Goal: Information Seeking & Learning: Learn about a topic

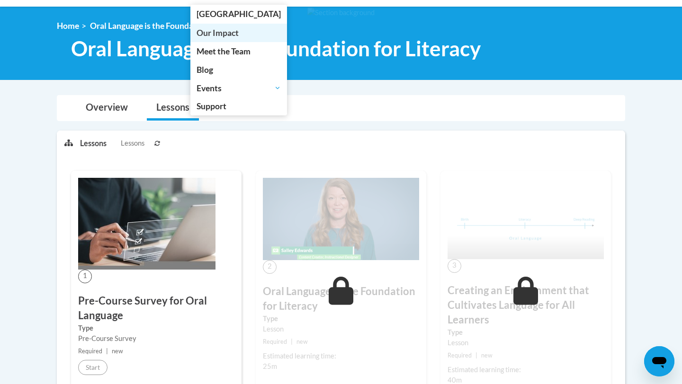
scroll to position [127, 0]
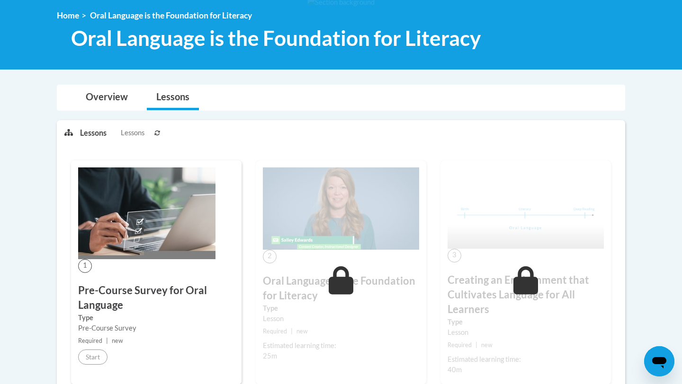
click at [104, 225] on img at bounding box center [146, 214] width 137 height 92
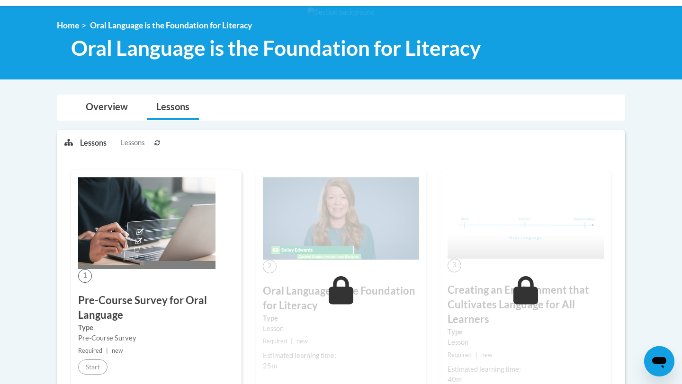
scroll to position [102, 0]
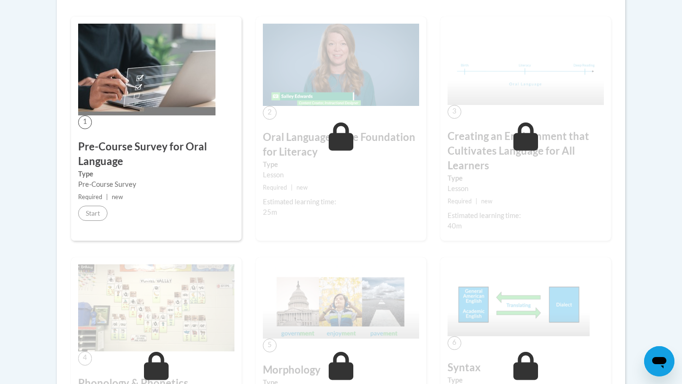
scroll to position [315, 0]
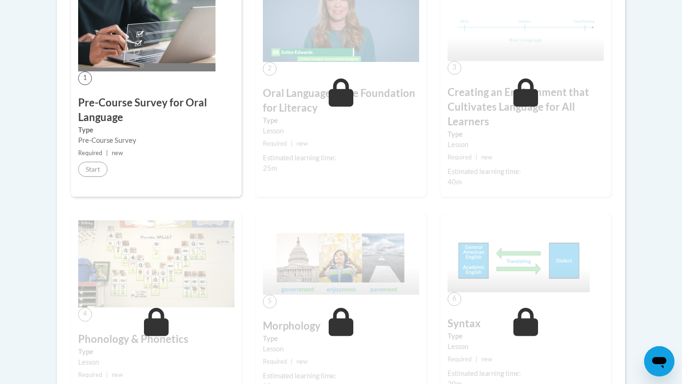
click at [182, 170] on div "1 Pre-Course Survey for Oral Language Type Pre-Course Survey Required | new Sta…" at bounding box center [156, 85] width 170 height 224
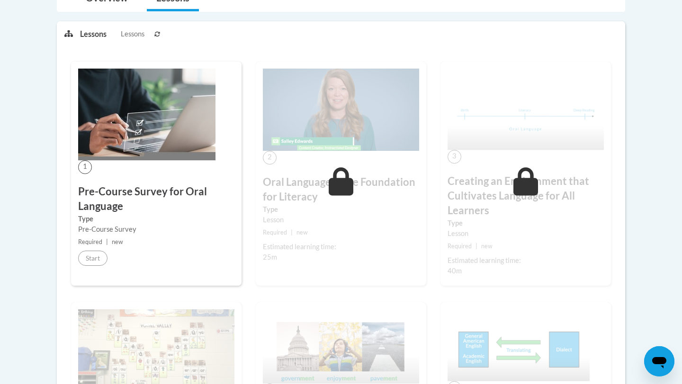
scroll to position [147, 0]
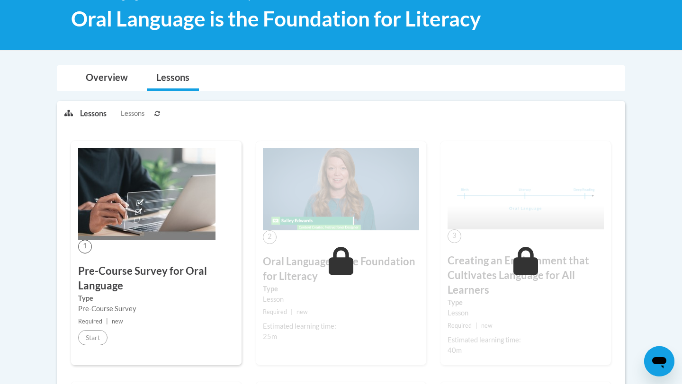
click at [147, 228] on img at bounding box center [146, 194] width 137 height 92
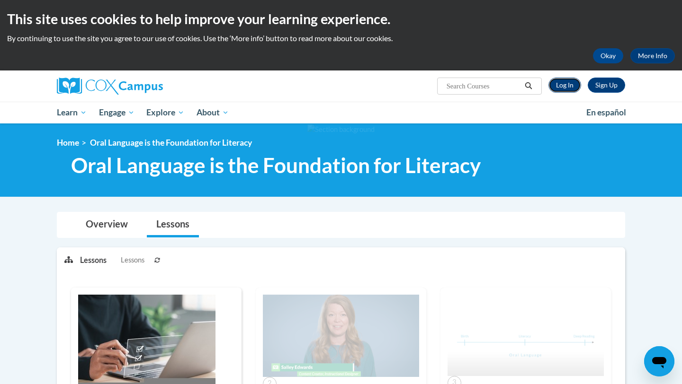
click at [579, 84] on link "Log In" at bounding box center [564, 85] width 33 height 15
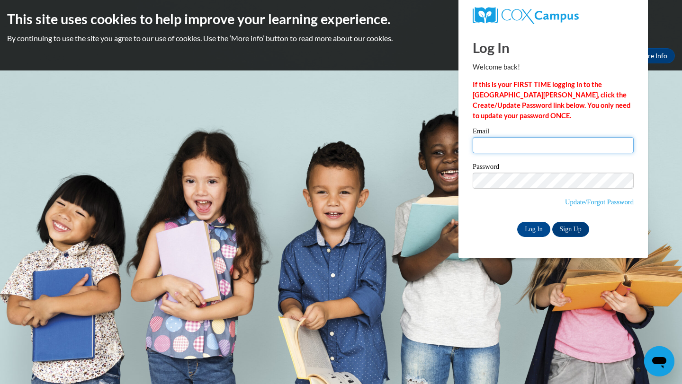
click at [530, 145] on input "Email" at bounding box center [553, 145] width 161 height 16
type input "jsoglesby97@gmail.com"
click at [536, 230] on input "Log In" at bounding box center [533, 229] width 33 height 15
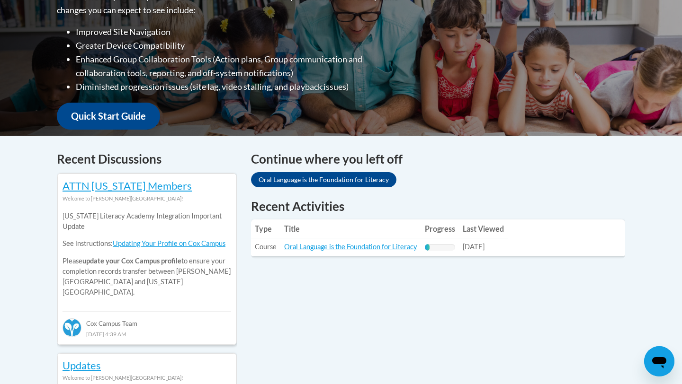
scroll to position [336, 0]
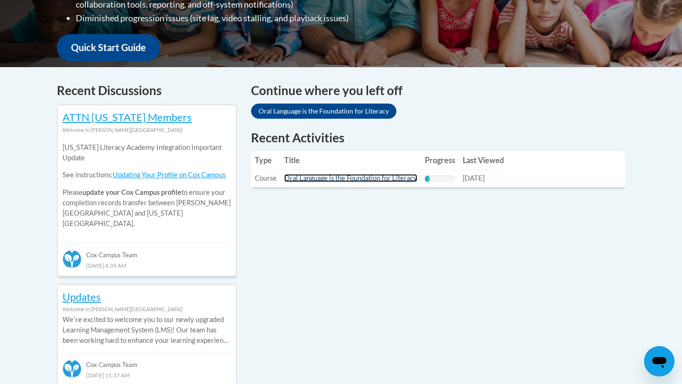
click at [368, 179] on link "Oral Language is the Foundation for Literacy" at bounding box center [350, 178] width 133 height 8
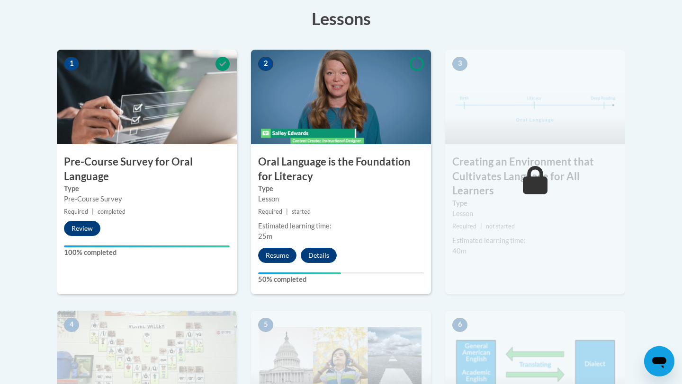
scroll to position [248, 0]
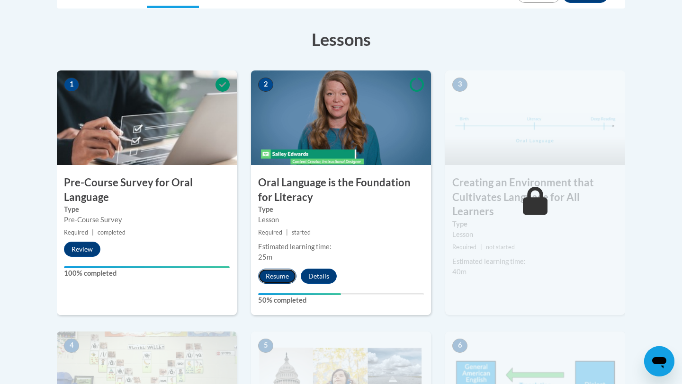
click at [279, 275] on button "Resume" at bounding box center [277, 276] width 38 height 15
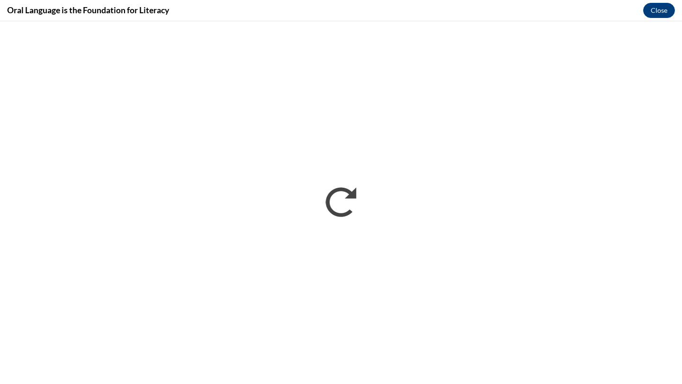
scroll to position [0, 0]
